Goal: Communication & Community: Answer question/provide support

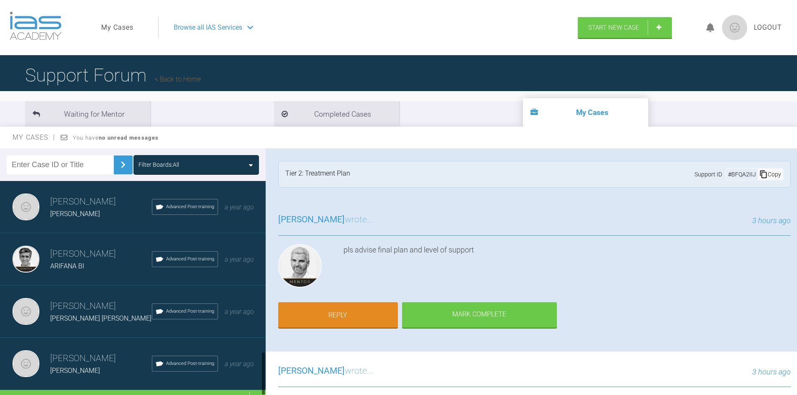
scroll to position [854, 0]
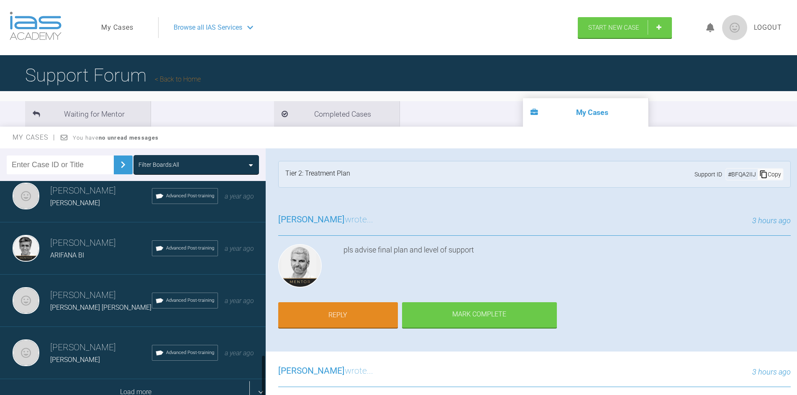
click at [104, 384] on div "Load more" at bounding box center [136, 392] width 272 height 26
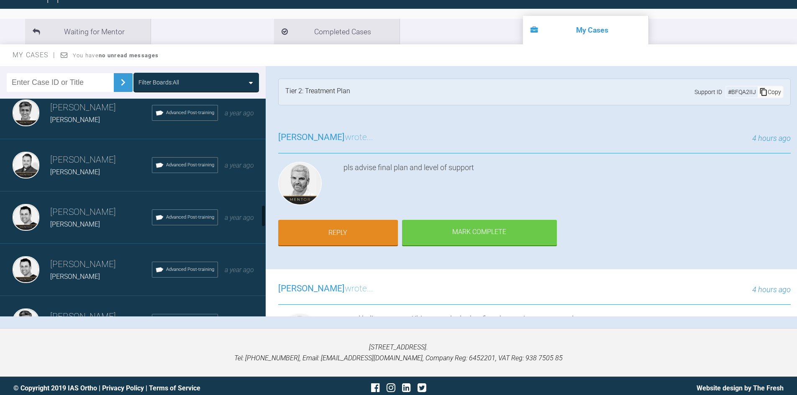
scroll to position [1104, 0]
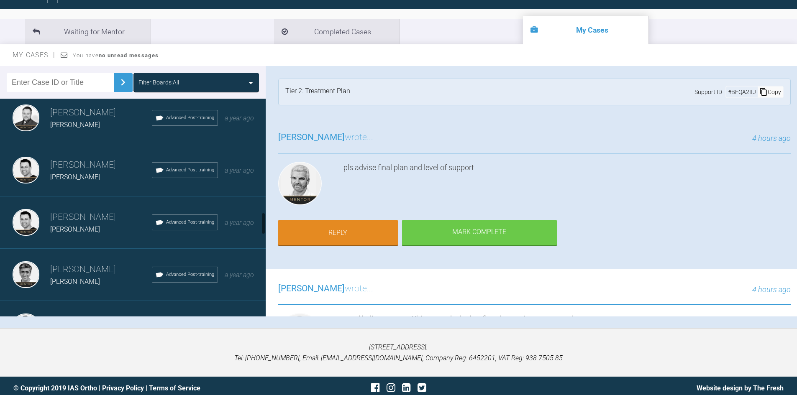
click at [107, 232] on div "[PERSON_NAME] [PERSON_NAME] Advanced Post-training a year ago" at bounding box center [136, 223] width 272 height 52
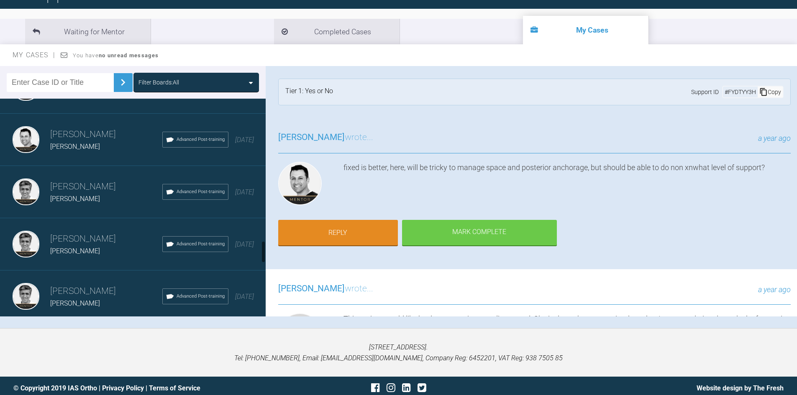
scroll to position [1397, 0]
click at [81, 194] on span "[PERSON_NAME]" at bounding box center [75, 198] width 50 height 8
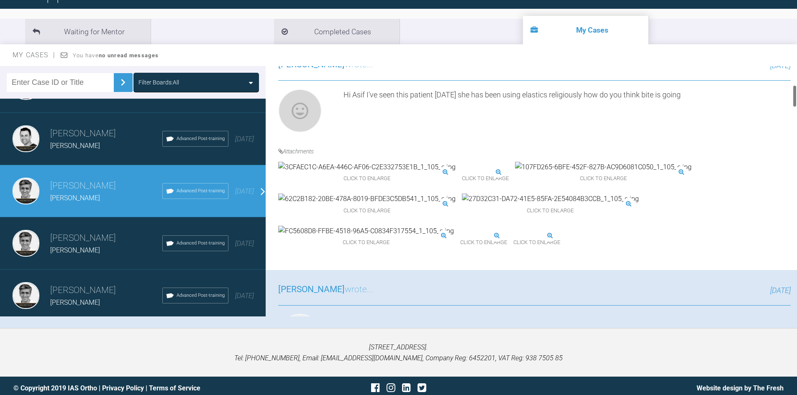
scroll to position [209, 0]
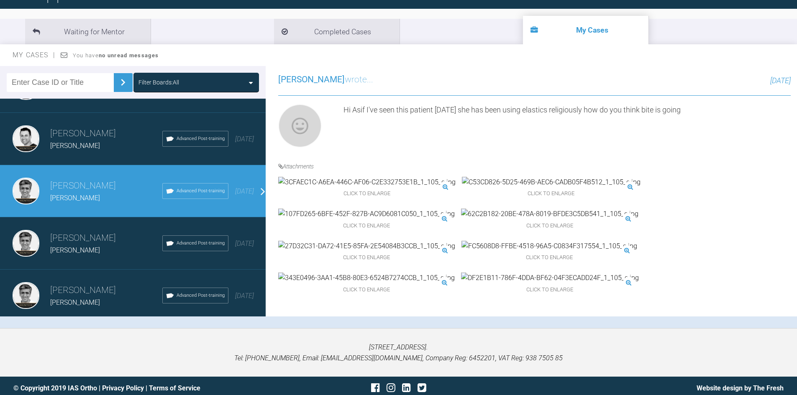
click at [462, 177] on img at bounding box center [551, 182] width 179 height 11
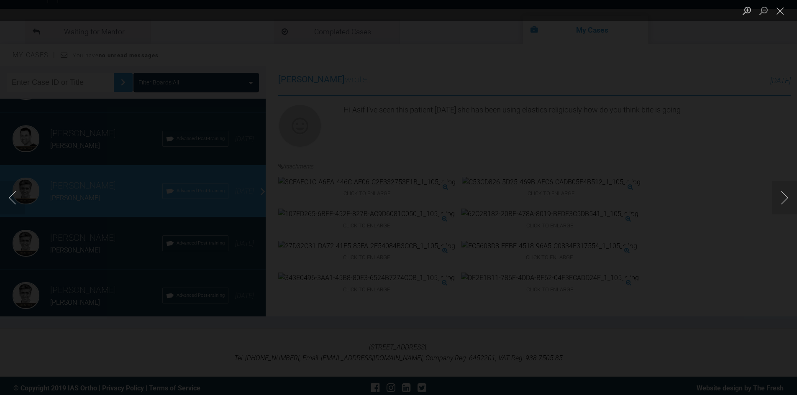
click at [664, 223] on div "Lightbox" at bounding box center [398, 197] width 797 height 395
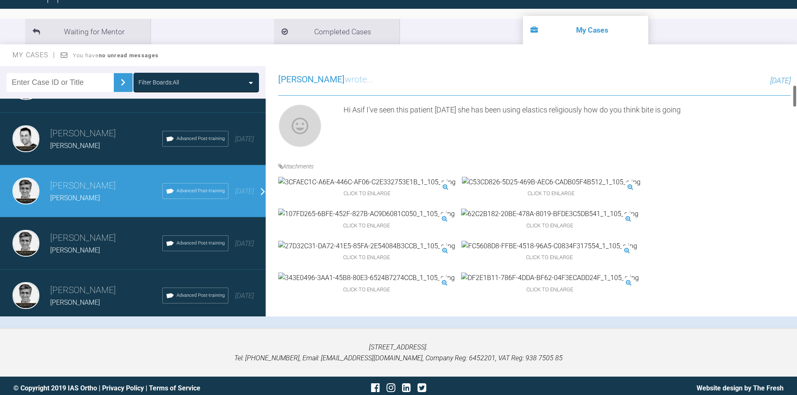
click at [455, 209] on img at bounding box center [366, 214] width 176 height 11
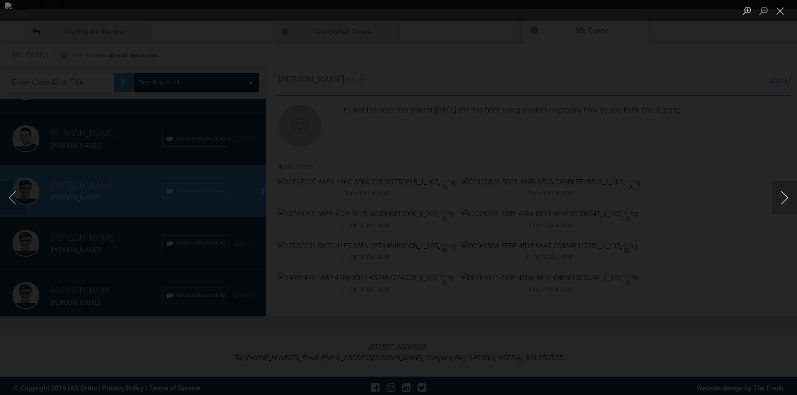
click at [777, 202] on button "Next image" at bounding box center [784, 197] width 25 height 33
click at [9, 203] on button "Previous image" at bounding box center [12, 197] width 25 height 33
click at [639, 174] on div "Lightbox" at bounding box center [398, 197] width 797 height 395
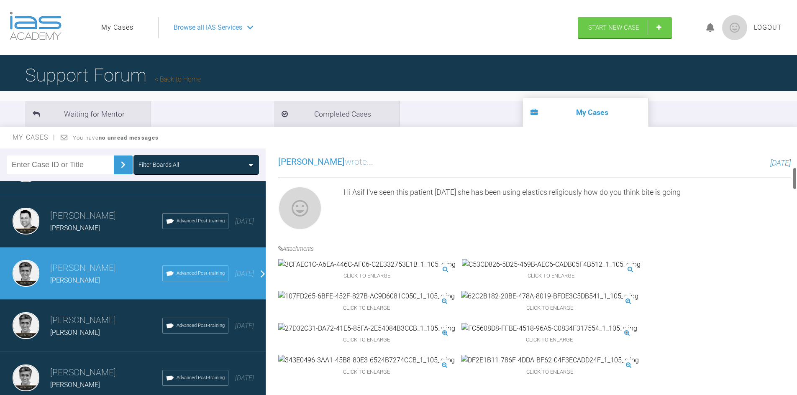
click at [575, 291] on img at bounding box center [549, 296] width 177 height 11
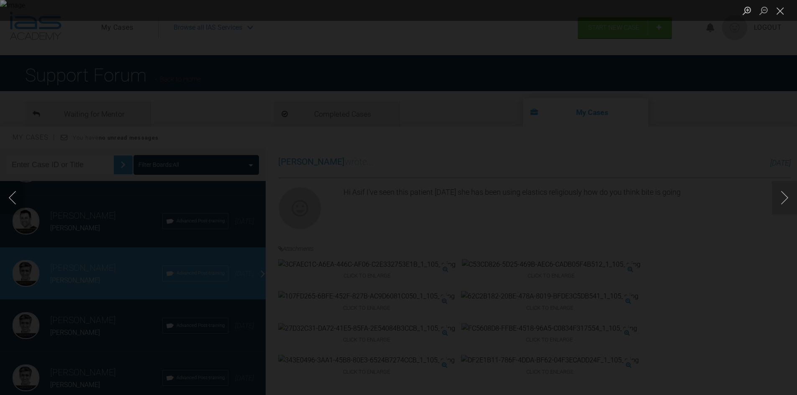
click at [683, 280] on div "Lightbox" at bounding box center [398, 197] width 797 height 395
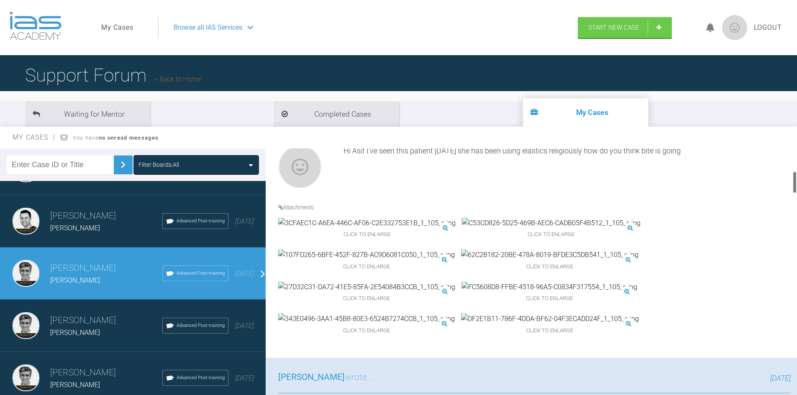
scroll to position [251, 0]
click at [582, 249] on img at bounding box center [549, 254] width 177 height 11
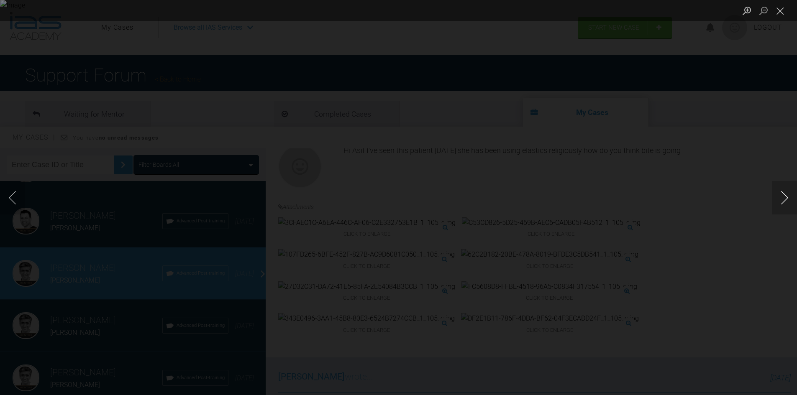
click at [783, 195] on button "Next image" at bounding box center [784, 197] width 25 height 33
click at [8, 195] on button "Previous image" at bounding box center [12, 197] width 25 height 33
click at [7, 197] on button "Previous image" at bounding box center [12, 197] width 25 height 33
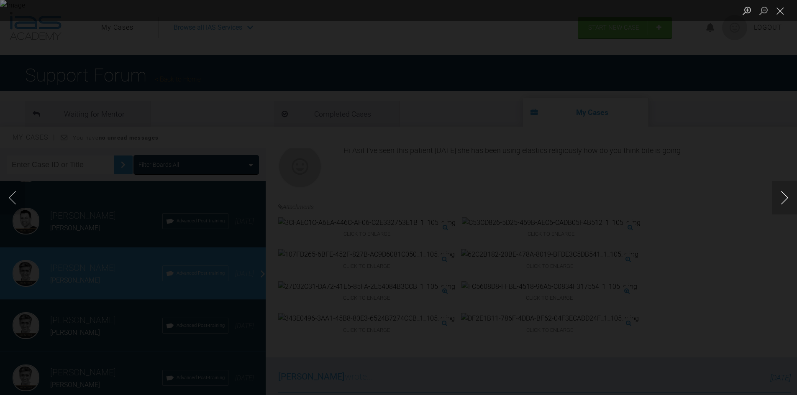
click at [783, 200] on button "Next image" at bounding box center [784, 197] width 25 height 33
click at [785, 200] on button "Next image" at bounding box center [784, 197] width 25 height 33
drag, startPoint x: 779, startPoint y: 8, endPoint x: 787, endPoint y: 2, distance: 9.3
click at [781, 7] on button "Close lightbox" at bounding box center [780, 10] width 17 height 15
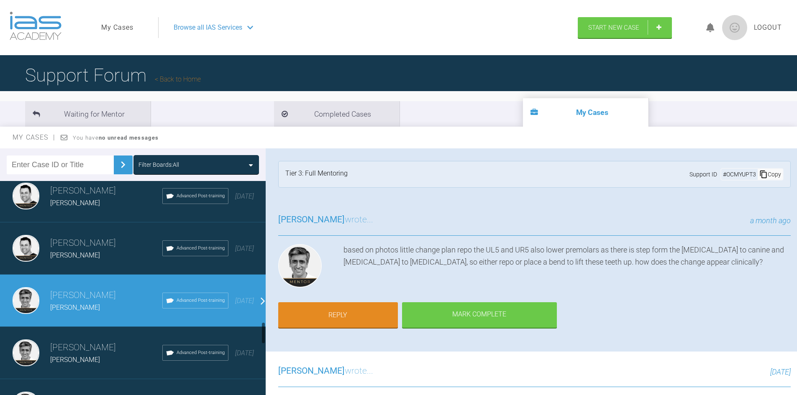
scroll to position [1355, 0]
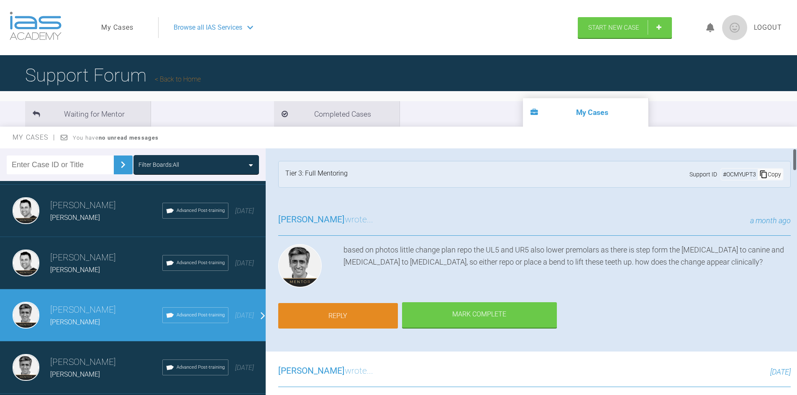
click at [361, 310] on link "Reply" at bounding box center [338, 316] width 120 height 26
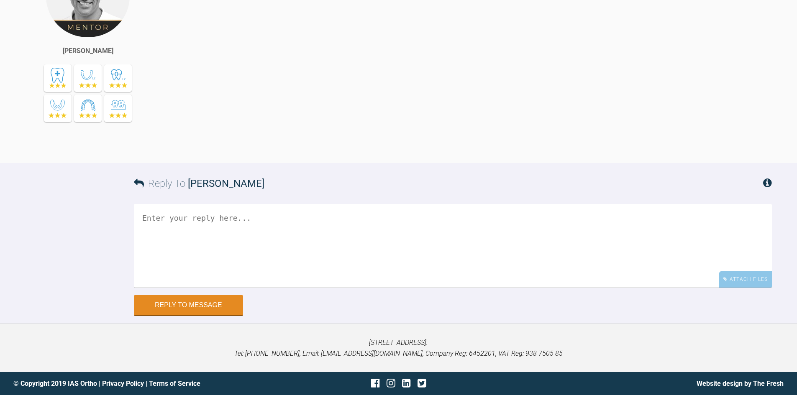
scroll to position [4704, 0]
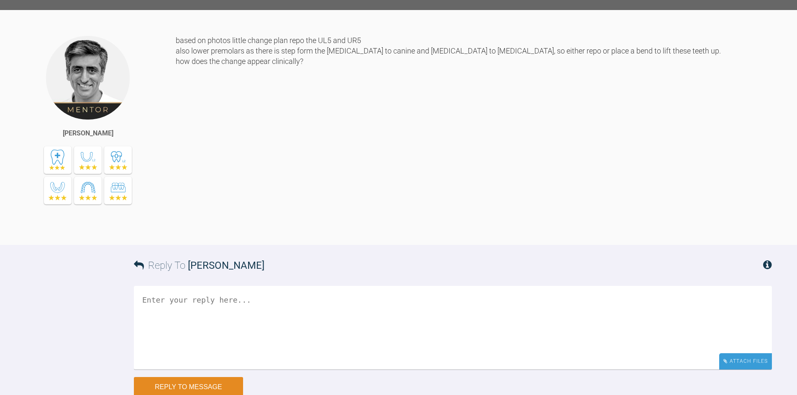
click at [729, 353] on div "Attach Files" at bounding box center [745, 361] width 53 height 16
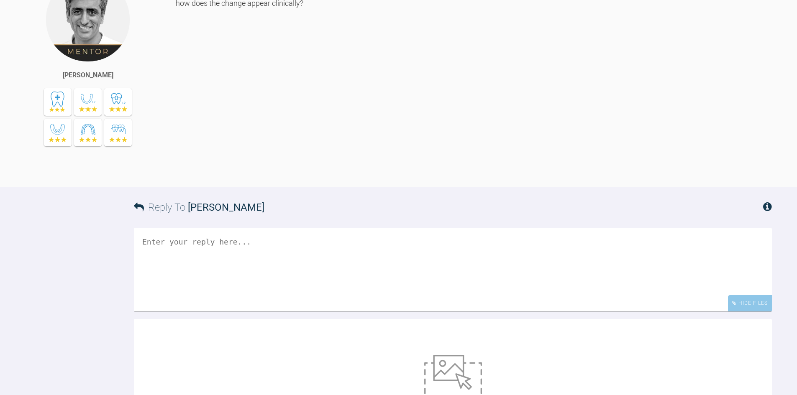
scroll to position [4854, 0]
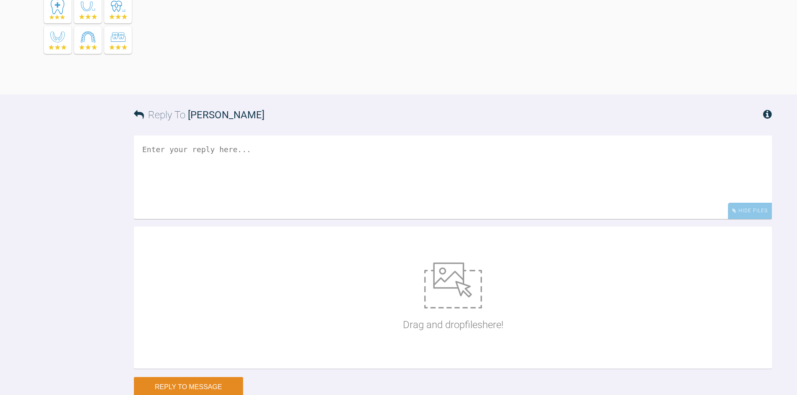
click at [453, 263] on img at bounding box center [453, 286] width 58 height 46
type input "C:\fakepath\662DA955-EBAB-4CCD-857C-4B17849A52FB_1_105_c.jpg"
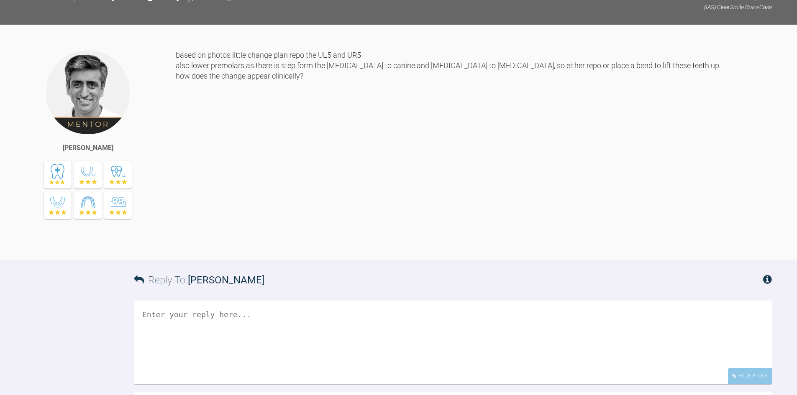
scroll to position [4669, 0]
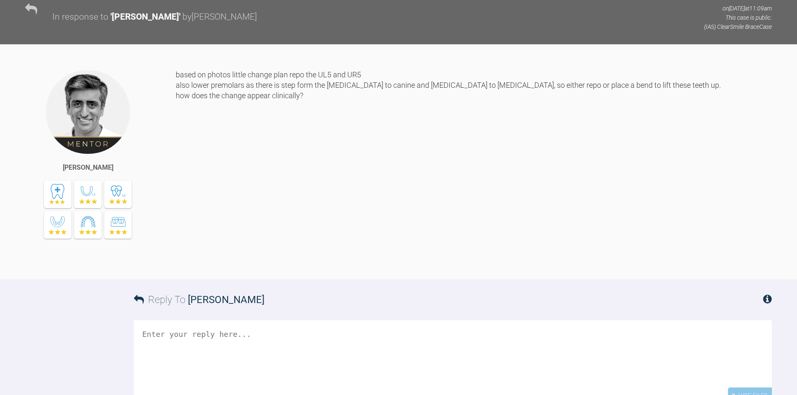
click at [197, 320] on textarea at bounding box center [453, 362] width 638 height 84
click at [556, 320] on textarea "ok I have moved the brackets ul5 ur5 ll5 lr4 lr5 and gone down to 20x20 wire Th…" at bounding box center [453, 362] width 638 height 84
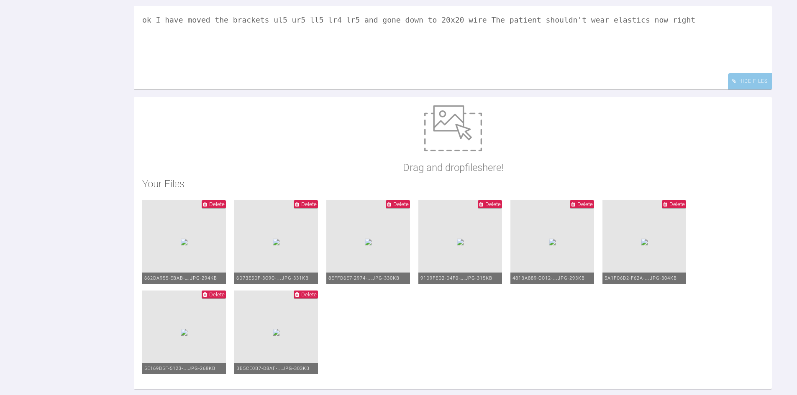
scroll to position [5004, 0]
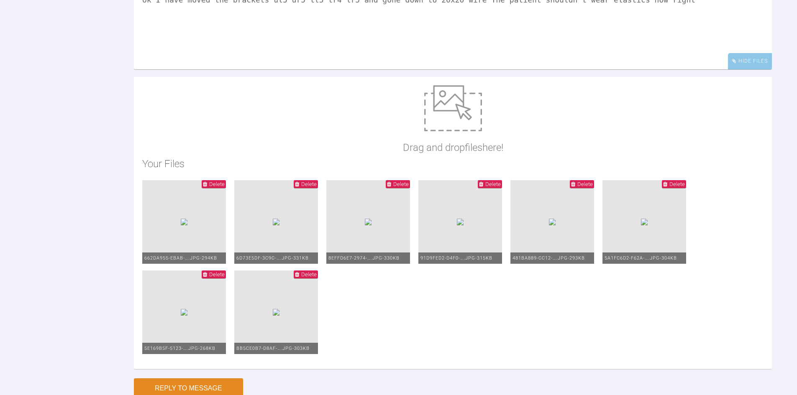
type textarea "ok I have moved the brackets ul5 ur5 ll5 lr4 lr5 and gone down to 20x20 wire Th…"
click at [210, 378] on button "Reply to Message" at bounding box center [188, 388] width 109 height 20
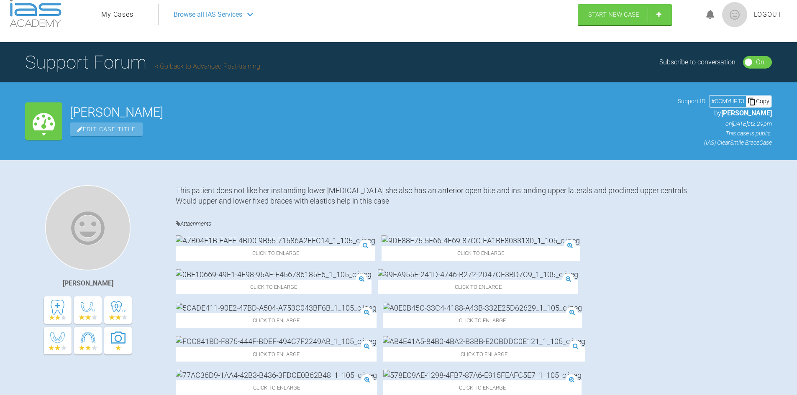
scroll to position [0, 0]
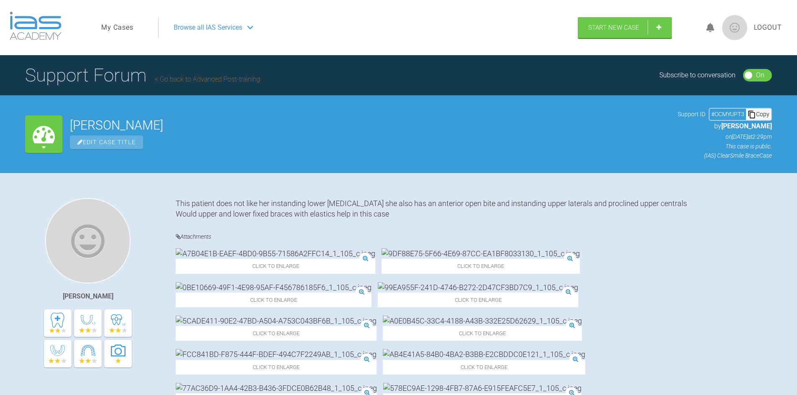
click at [118, 23] on link "My Cases" at bounding box center [117, 27] width 32 height 11
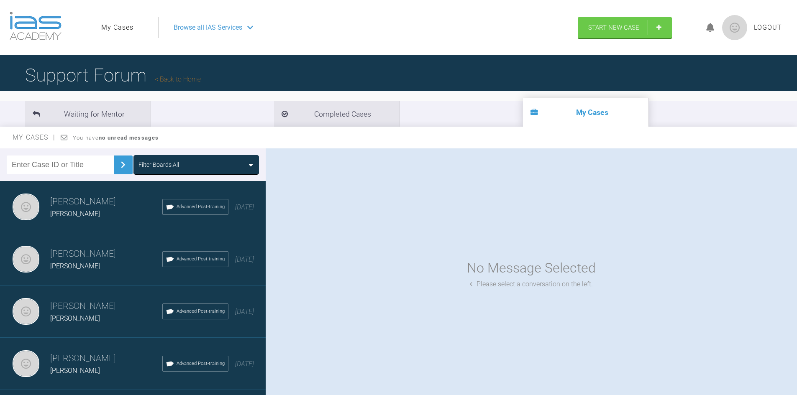
click at [68, 212] on span "[PERSON_NAME]" at bounding box center [75, 214] width 50 height 8
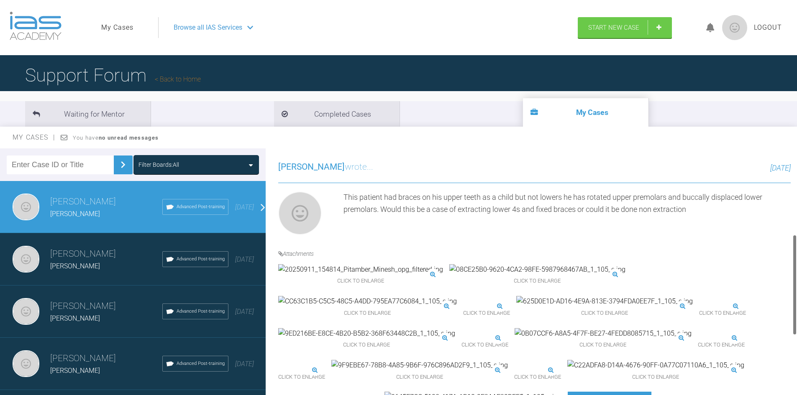
scroll to position [251, 0]
